Goal: Navigation & Orientation: Go to known website

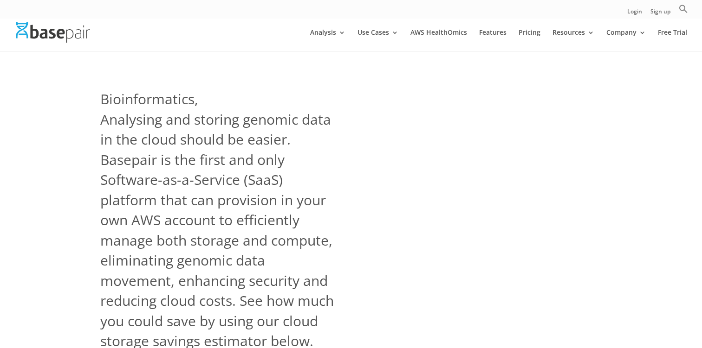
click at [67, 30] on img at bounding box center [53, 32] width 74 height 20
